Goal: Transaction & Acquisition: Purchase product/service

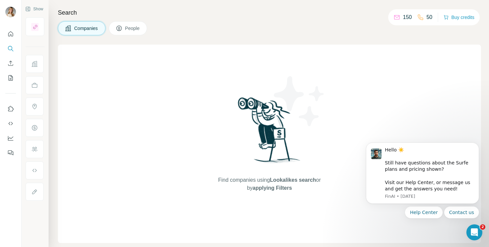
click at [17, 65] on div at bounding box center [10, 91] width 21 height 135
click at [15, 64] on button "Enrich CSV" at bounding box center [10, 63] width 11 height 12
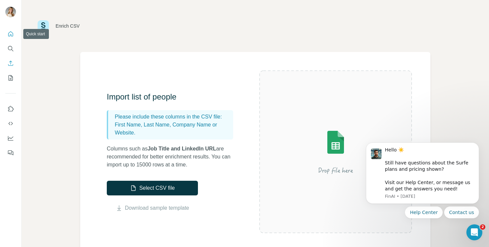
click at [13, 33] on icon "Quick start" at bounding box center [10, 34] width 7 height 7
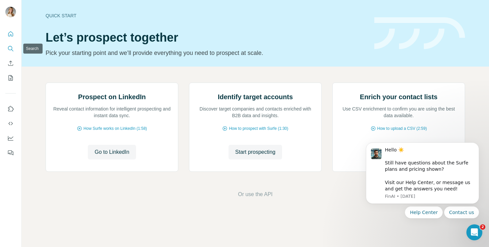
click at [12, 49] on icon "Search" at bounding box center [10, 48] width 7 height 7
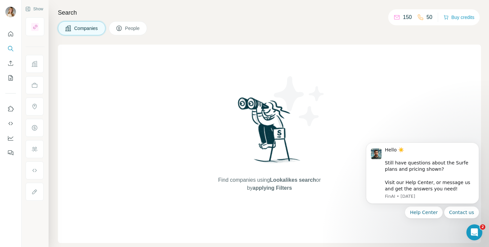
click at [404, 16] on p "150" at bounding box center [406, 17] width 9 height 8
click at [453, 12] on div "150 50 Buy credits" at bounding box center [433, 17] width 91 height 16
click at [456, 14] on button "Buy credits" at bounding box center [458, 17] width 31 height 9
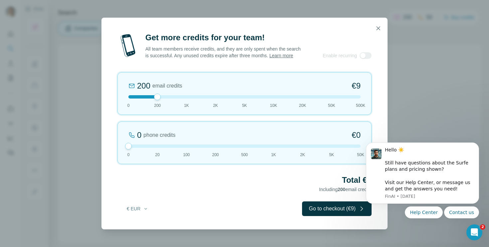
drag, startPoint x: 155, startPoint y: 150, endPoint x: 120, endPoint y: 150, distance: 35.2
click at [120, 150] on div "0 phone credits €0 [PHONE_NUMBER] 1K 2K 5K 50K" at bounding box center [244, 142] width 254 height 43
click at [378, 26] on icon "button" at bounding box center [378, 28] width 4 height 4
